Goal: Check status: Check status

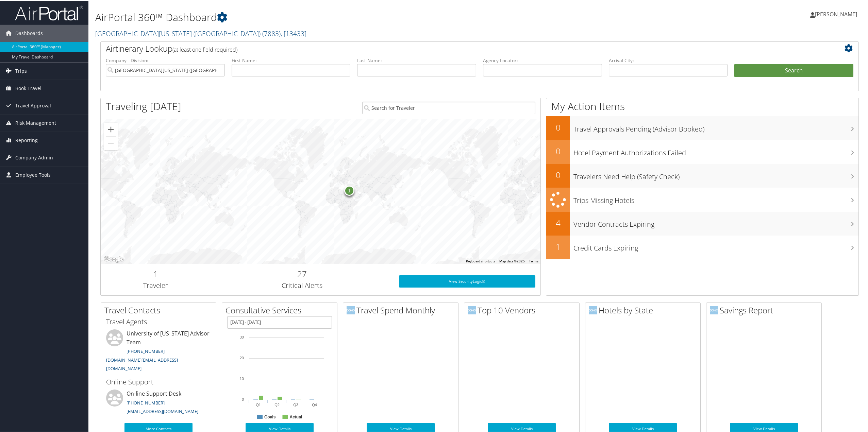
click at [28, 73] on link "Trips" at bounding box center [44, 70] width 88 height 17
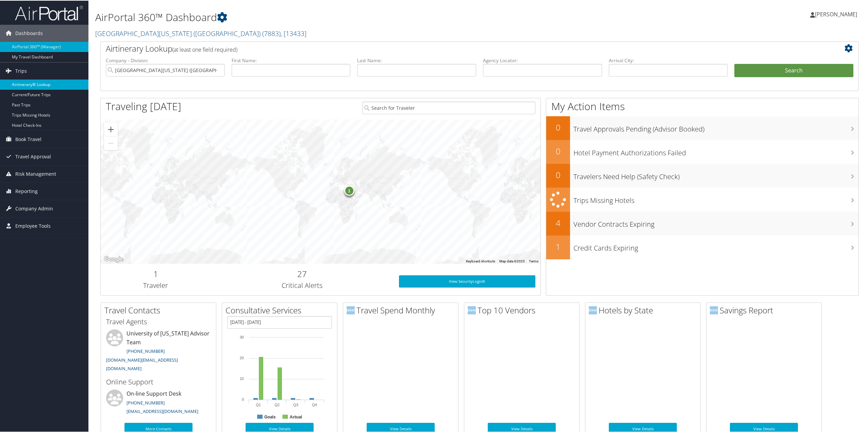
click at [26, 83] on link "Airtinerary® Lookup" at bounding box center [44, 84] width 88 height 10
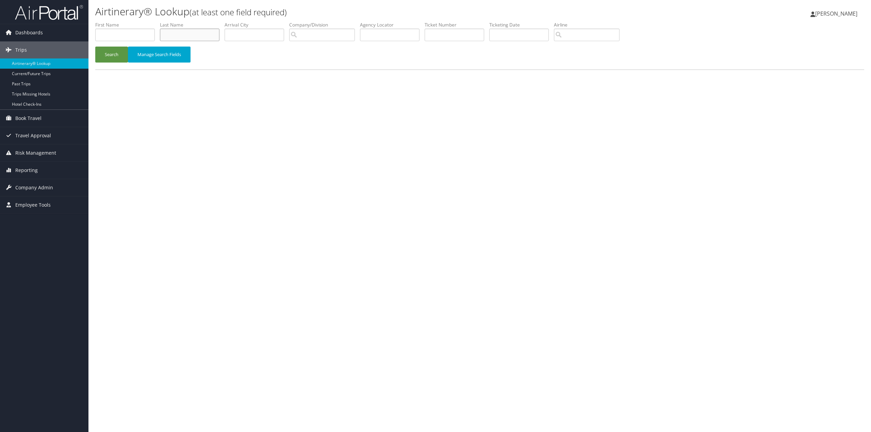
click at [194, 33] on input "text" at bounding box center [190, 35] width 60 height 13
type input "vos"
click at [95, 47] on button "Search" at bounding box center [111, 55] width 33 height 16
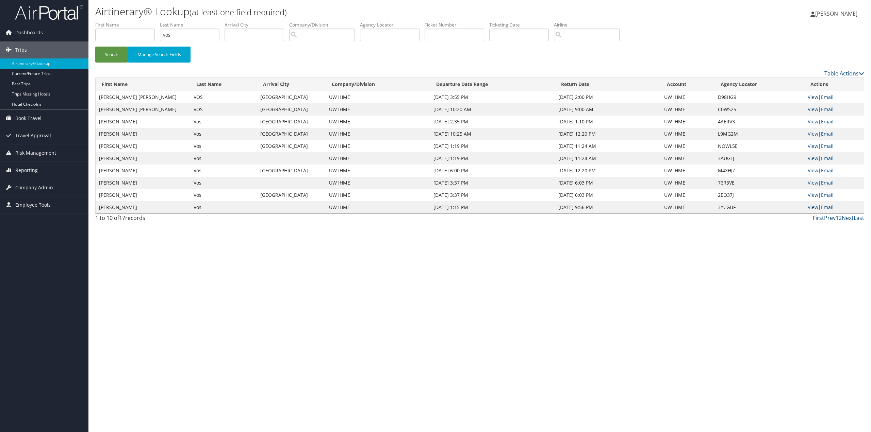
click at [811, 98] on link "View" at bounding box center [813, 97] width 11 height 6
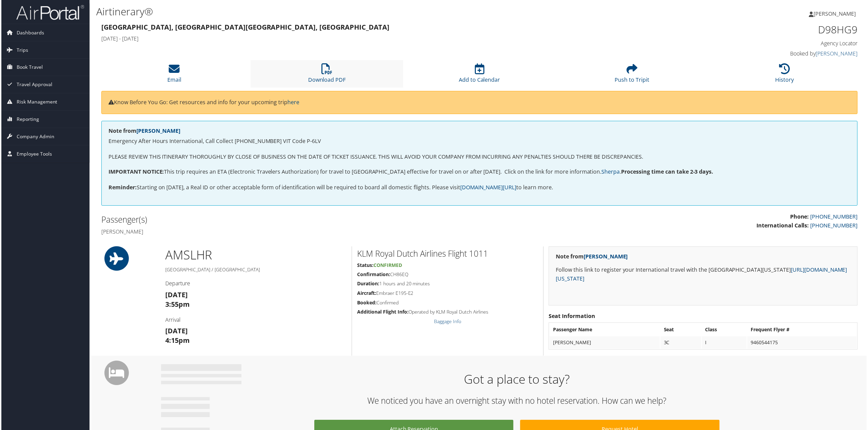
click at [320, 72] on li "Download PDF" at bounding box center [326, 74] width 153 height 28
